Goal: Task Accomplishment & Management: Manage account settings

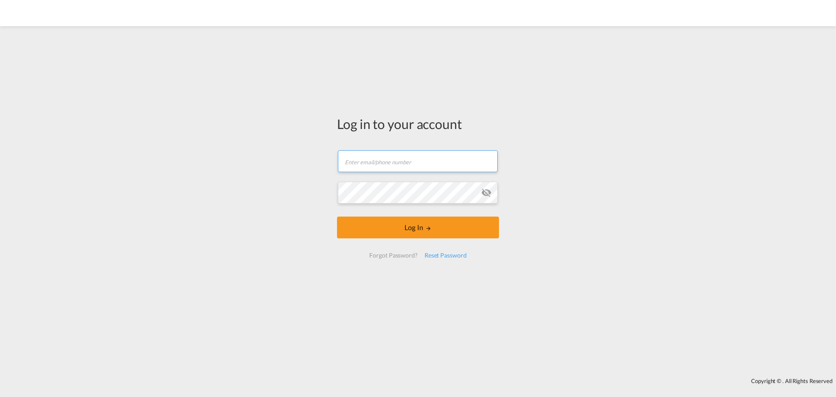
type input "[PERSON_NAME][EMAIL_ADDRESS][PERSON_NAME][DOMAIN_NAME]"
click at [486, 193] on md-icon "icon-eye-off" at bounding box center [486, 192] width 10 height 10
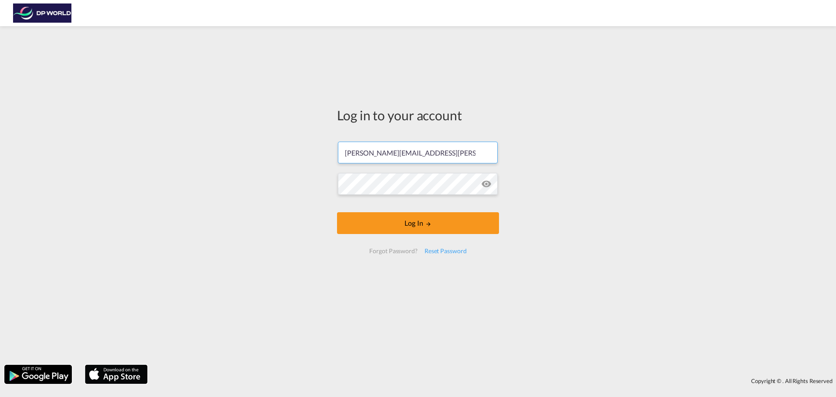
drag, startPoint x: 449, startPoint y: 158, endPoint x: 605, endPoint y: 228, distance: 171.9
click at [328, 152] on div "Log in to your account courtney.delavega@dpworld.com Log In Forgot Password? Re…" at bounding box center [418, 195] width 836 height 330
